Goal: Transaction & Acquisition: Purchase product/service

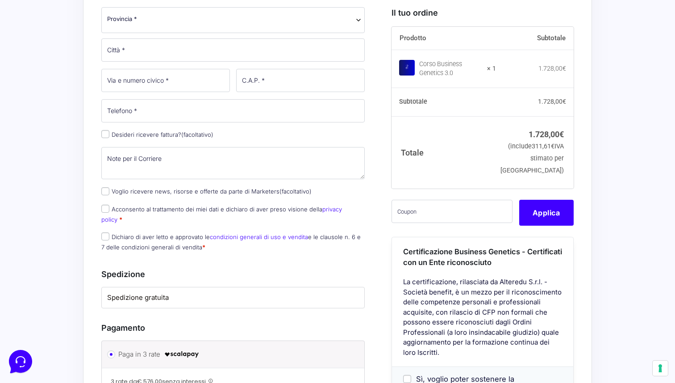
scroll to position [416, 0]
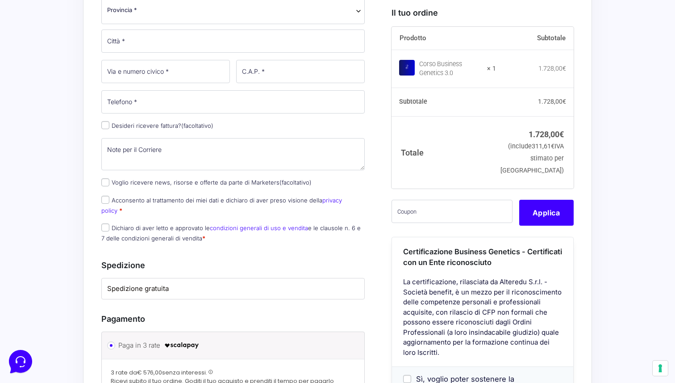
click at [222, 284] on label "Spedizione gratuita" at bounding box center [233, 289] width 252 height 10
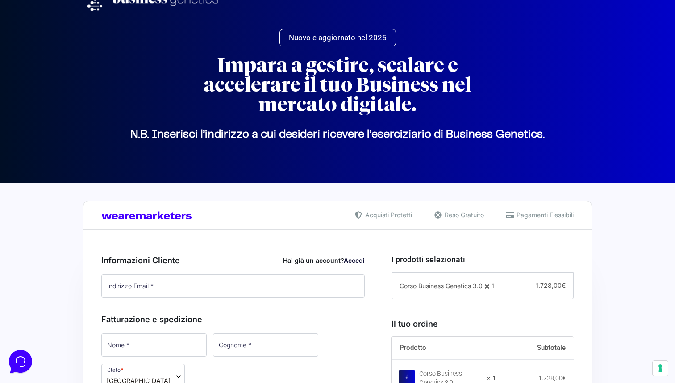
scroll to position [32, 0]
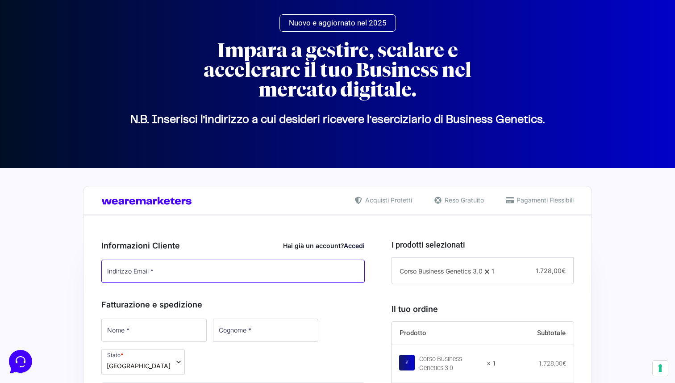
click at [320, 274] on input "Indirizzo Email *" at bounding box center [232, 270] width 263 height 23
click at [455, 201] on span "Reso Gratuito" at bounding box center [463, 199] width 42 height 9
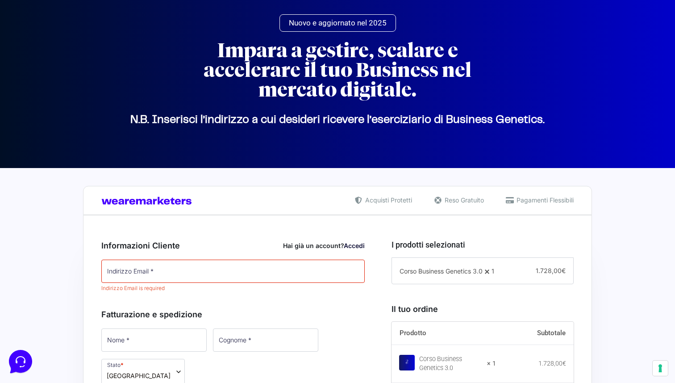
click at [455, 201] on span "Reso Gratuito" at bounding box center [463, 199] width 42 height 9
click at [546, 200] on span "Pagamenti Flessibili" at bounding box center [543, 199] width 59 height 9
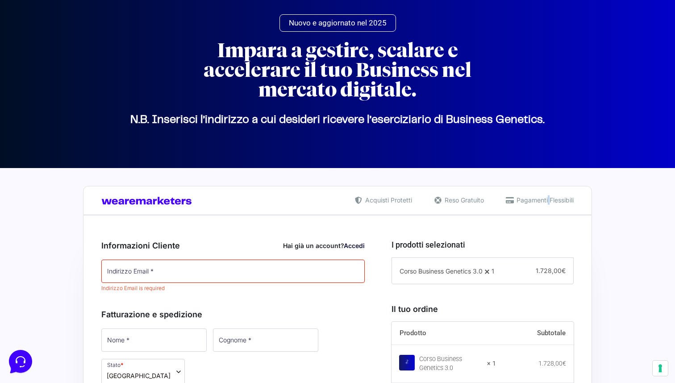
click at [546, 200] on span "Pagamenti Flessibili" at bounding box center [543, 199] width 59 height 9
click at [371, 201] on span "Acquisti Protetti" at bounding box center [387, 199] width 49 height 9
